Goal: Information Seeking & Learning: Learn about a topic

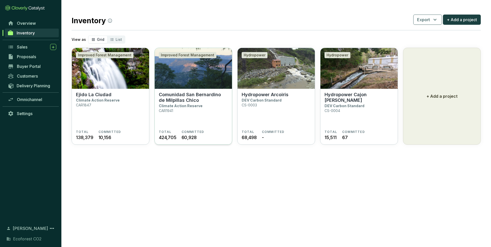
click at [172, 104] on p "Climate Action Reserve" at bounding box center [181, 106] width 44 height 4
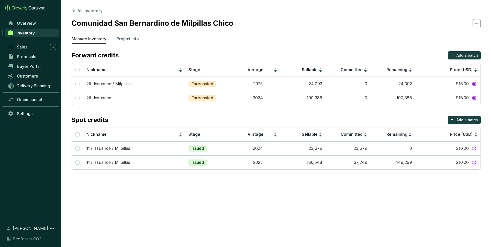
click at [132, 40] on p "Project Info" at bounding box center [127, 39] width 22 height 6
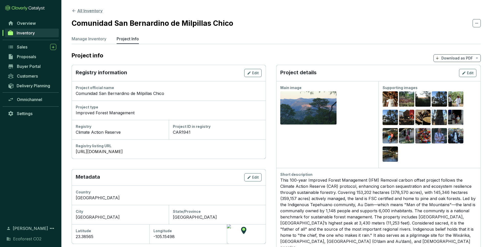
click at [74, 12] on icon at bounding box center [74, 10] width 5 height 5
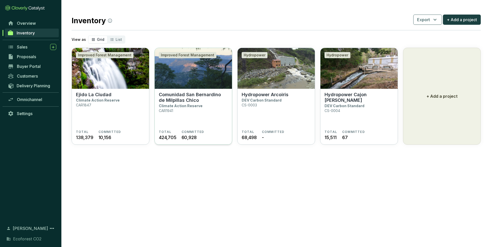
click at [183, 63] on img at bounding box center [193, 68] width 77 height 41
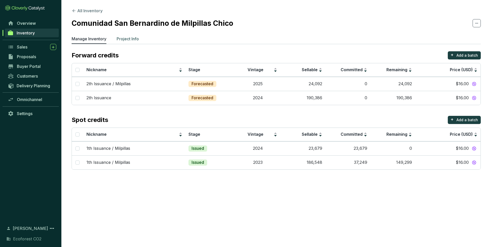
click at [128, 39] on p "Project Info" at bounding box center [127, 39] width 22 height 6
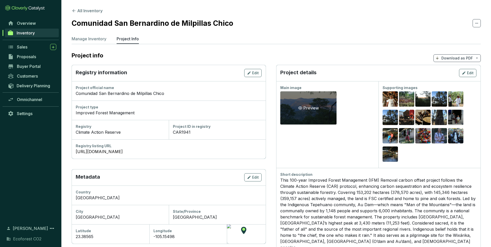
click at [321, 100] on div "Preview" at bounding box center [308, 107] width 56 height 33
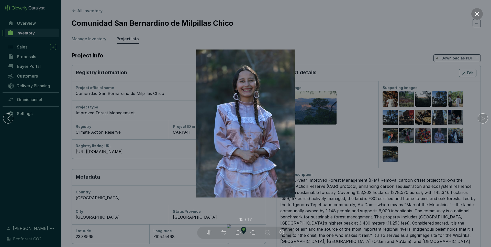
click at [476, 10] on button at bounding box center [476, 13] width 11 height 11
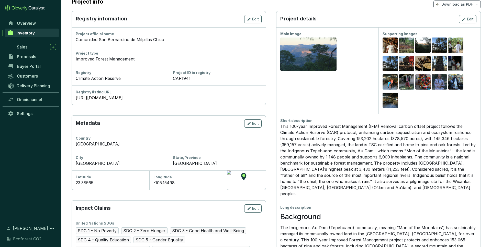
scroll to position [55, 0]
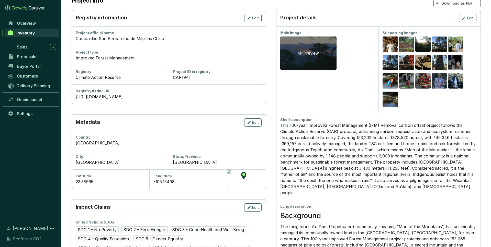
click at [327, 51] on div "Preview" at bounding box center [308, 53] width 56 height 33
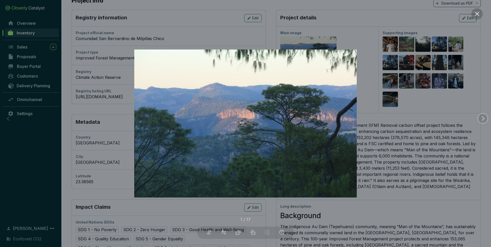
click at [477, 17] on button at bounding box center [476, 13] width 11 height 11
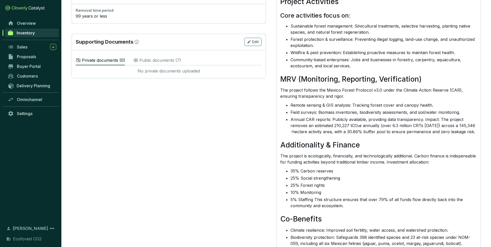
scroll to position [337, 0]
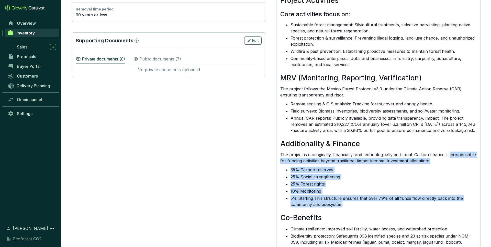
drag, startPoint x: 342, startPoint y: 207, endPoint x: 274, endPoint y: 164, distance: 80.9
click at [274, 164] on section "Registry information Edit Project official name Comunidad San Bernardino de Mil…" at bounding box center [276, 41] width 409 height 627
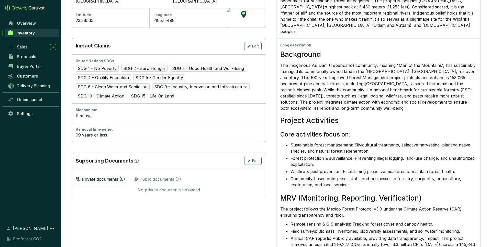
scroll to position [197, 0]
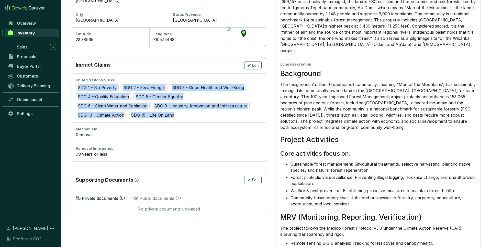
drag, startPoint x: 178, startPoint y: 115, endPoint x: 74, endPoint y: 89, distance: 107.4
click at [74, 89] on div "United Nations SDGs SDG 1 - No Poverty SDG 2 - Zero Hunger SDG 3 - Good Health …" at bounding box center [169, 98] width 194 height 49
click at [203, 118] on div "SDG 1 - No Poverty SDG 2 - Zero Hunger SDG 3 - Good Health and Well-Being SDG 4…" at bounding box center [169, 101] width 186 height 34
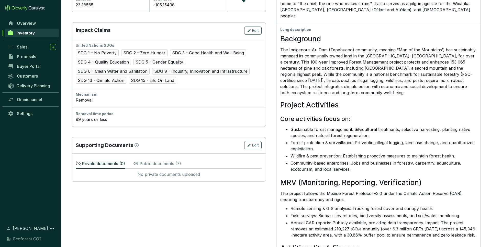
scroll to position [0, 0]
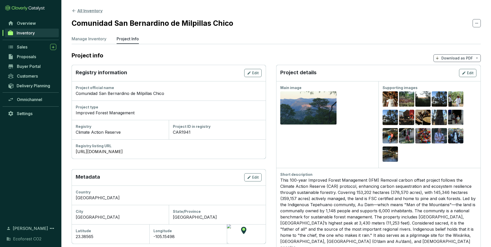
click at [72, 9] on icon at bounding box center [74, 10] width 5 height 5
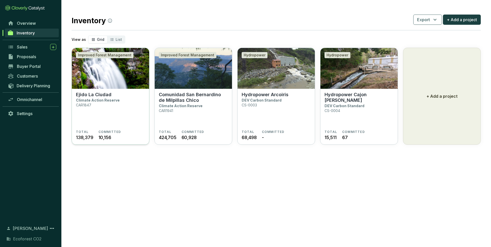
click at [100, 109] on section "Ejido La Ciudad Climate Action Reserve CAR1847" at bounding box center [110, 111] width 69 height 38
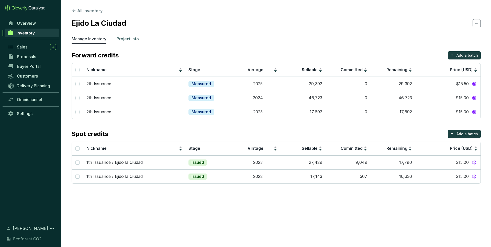
click at [135, 39] on p "Project Info" at bounding box center [127, 39] width 22 height 6
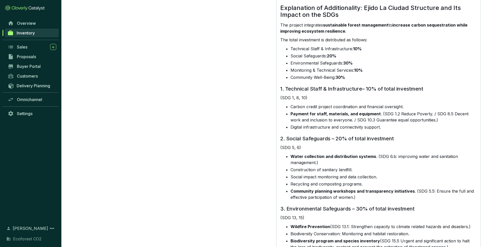
scroll to position [730, 0]
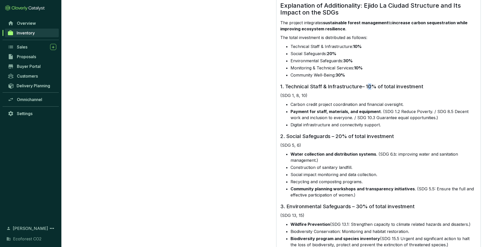
drag, startPoint x: 371, startPoint y: 75, endPoint x: 367, endPoint y: 75, distance: 3.8
click at [367, 84] on h3 "1. Technical Staff & Infrastructure– 10% of total investment" at bounding box center [378, 87] width 196 height 6
click at [319, 101] on li "Carbon credit project coordination and financial oversight." at bounding box center [383, 104] width 186 height 6
drag, startPoint x: 380, startPoint y: 99, endPoint x: 409, endPoint y: 99, distance: 28.9
click at [409, 109] on li "Payment for staff, materials, and equipment . (SDG 1.2 Reduce Poverty. / SDG 8.…" at bounding box center [383, 115] width 186 height 12
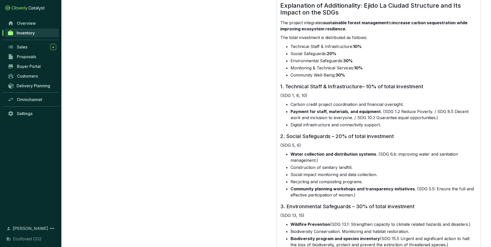
drag, startPoint x: 380, startPoint y: 98, endPoint x: 396, endPoint y: 99, distance: 15.8
click at [396, 109] on li "Payment for staff, materials, and equipment . (SDG 1.2 Reduce Poverty. / SDG 8.…" at bounding box center [383, 115] width 186 height 12
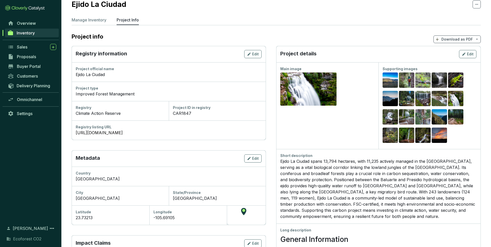
scroll to position [0, 0]
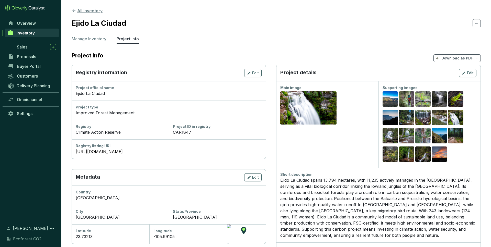
click at [74, 10] on icon at bounding box center [73, 10] width 3 height 3
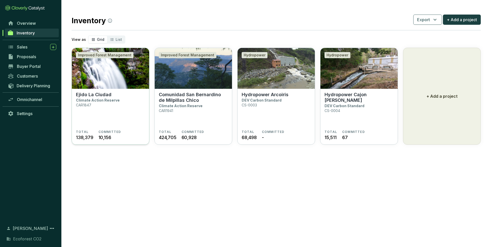
click at [135, 73] on img at bounding box center [110, 68] width 77 height 41
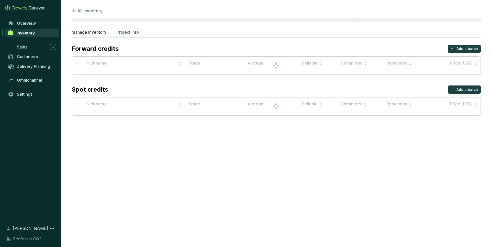
click at [127, 33] on p "Project Info" at bounding box center [127, 32] width 22 height 6
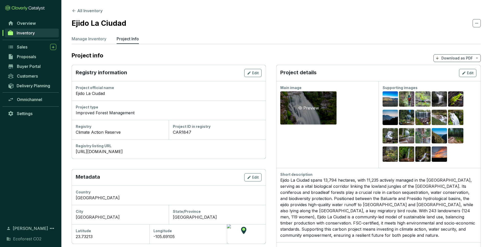
click at [303, 111] on div "Preview" at bounding box center [308, 108] width 23 height 6
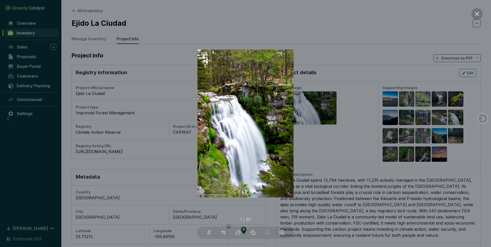
click at [477, 16] on icon "close" at bounding box center [476, 13] width 5 height 5
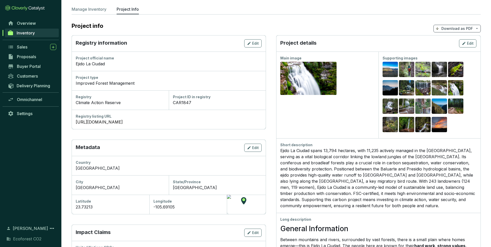
scroll to position [29, 0]
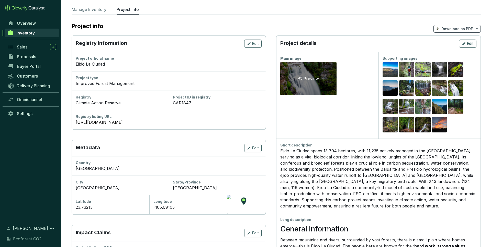
click at [311, 78] on div "Preview" at bounding box center [308, 79] width 23 height 6
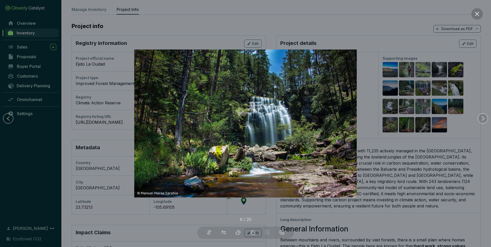
click at [476, 10] on button at bounding box center [476, 13] width 11 height 11
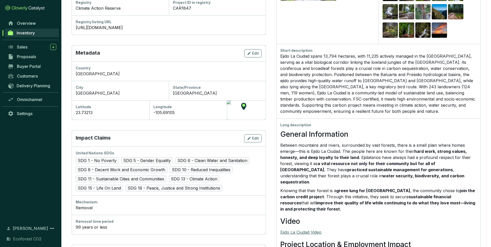
scroll to position [117, 0]
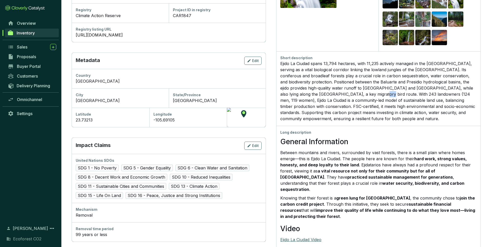
drag, startPoint x: 330, startPoint y: 95, endPoint x: 338, endPoint y: 95, distance: 7.9
click at [338, 95] on div "Ejido La Ciudad spans 13,794 hectares, with 11,235 actively managed in the [GEO…" at bounding box center [378, 91] width 196 height 61
drag, startPoint x: 404, startPoint y: 95, endPoint x: 364, endPoint y: 93, distance: 40.2
click at [364, 93] on div "Ejido La Ciudad spans 13,794 hectares, with 11,235 actively managed in the [GEO…" at bounding box center [378, 91] width 196 height 61
click at [395, 132] on div "Long description" at bounding box center [378, 132] width 196 height 5
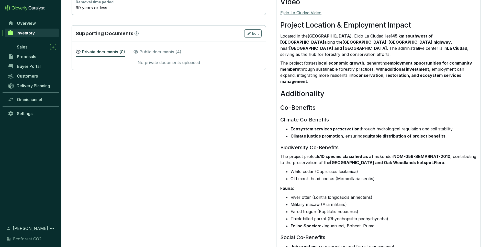
scroll to position [347, 0]
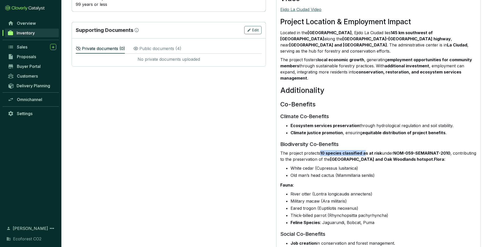
drag, startPoint x: 318, startPoint y: 141, endPoint x: 365, endPoint y: 141, distance: 47.3
click at [365, 150] on p "The project protects 10 species classified as at risk under NOM-059-SEMARNAT-20…" at bounding box center [378, 156] width 196 height 12
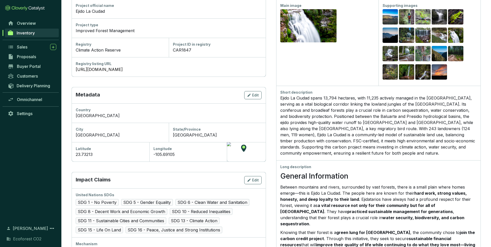
scroll to position [65, 0]
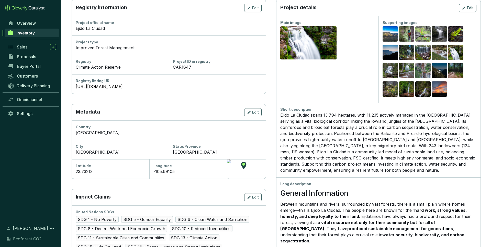
click at [439, 67] on div "Preview" at bounding box center [438, 71] width 15 height 16
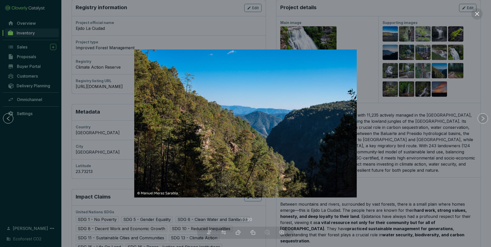
click at [441, 74] on div at bounding box center [245, 123] width 491 height 247
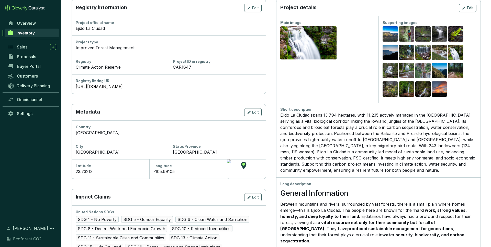
click at [422, 30] on div "Preview" at bounding box center [422, 34] width 15 height 16
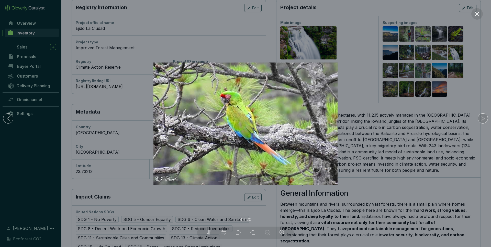
click at [386, 139] on div at bounding box center [245, 123] width 491 height 247
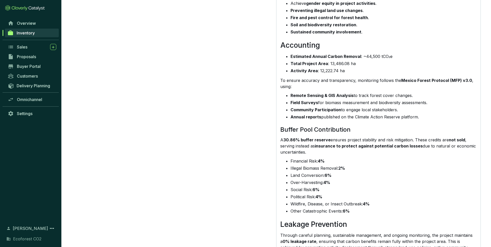
scroll to position [1131, 0]
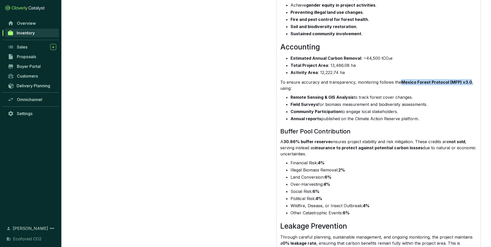
drag, startPoint x: 399, startPoint y: 70, endPoint x: 468, endPoint y: 67, distance: 69.5
click at [468, 79] on p "To ensure accuracy and transparency, monitoring follows the Mexico Forest Proto…" at bounding box center [378, 85] width 196 height 12
click at [458, 109] on li "Community Participation to engage local stakeholders." at bounding box center [383, 112] width 186 height 6
drag, startPoint x: 365, startPoint y: 46, endPoint x: 394, endPoint y: 47, distance: 28.9
click at [394, 55] on li "Estimated Annual Carbon Removal : ~44,500 tCO₂e" at bounding box center [383, 58] width 186 height 6
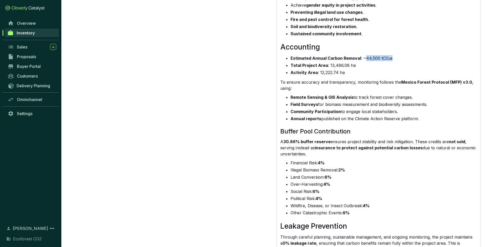
click at [394, 55] on li "Estimated Annual Carbon Removal : ~44,500 tCO₂e" at bounding box center [383, 58] width 186 height 6
drag, startPoint x: 355, startPoint y: 54, endPoint x: 328, endPoint y: 53, distance: 26.3
click at [328, 62] on li "Total Project Area : 13,486.08 ha" at bounding box center [383, 65] width 186 height 6
drag, startPoint x: 345, startPoint y: 61, endPoint x: 319, endPoint y: 60, distance: 26.3
click at [319, 69] on li "Activity Area : 12,222.74 ha" at bounding box center [383, 72] width 186 height 6
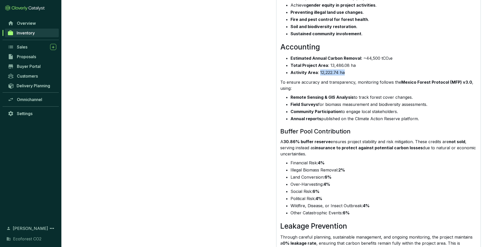
click at [341, 69] on li "Activity Area : 12,222.74 ha" at bounding box center [383, 72] width 186 height 6
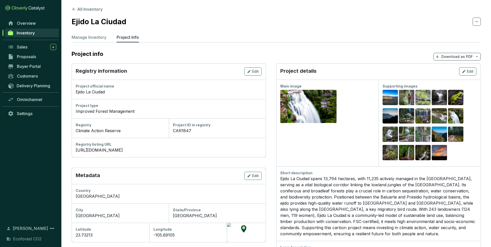
scroll to position [0, 0]
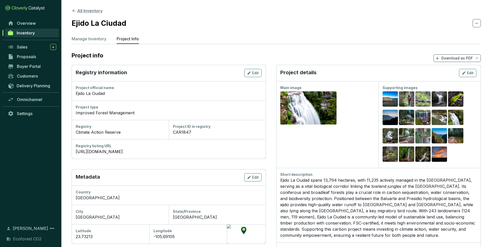
click at [75, 11] on icon at bounding box center [74, 10] width 5 height 5
